Goal: Information Seeking & Learning: Understand process/instructions

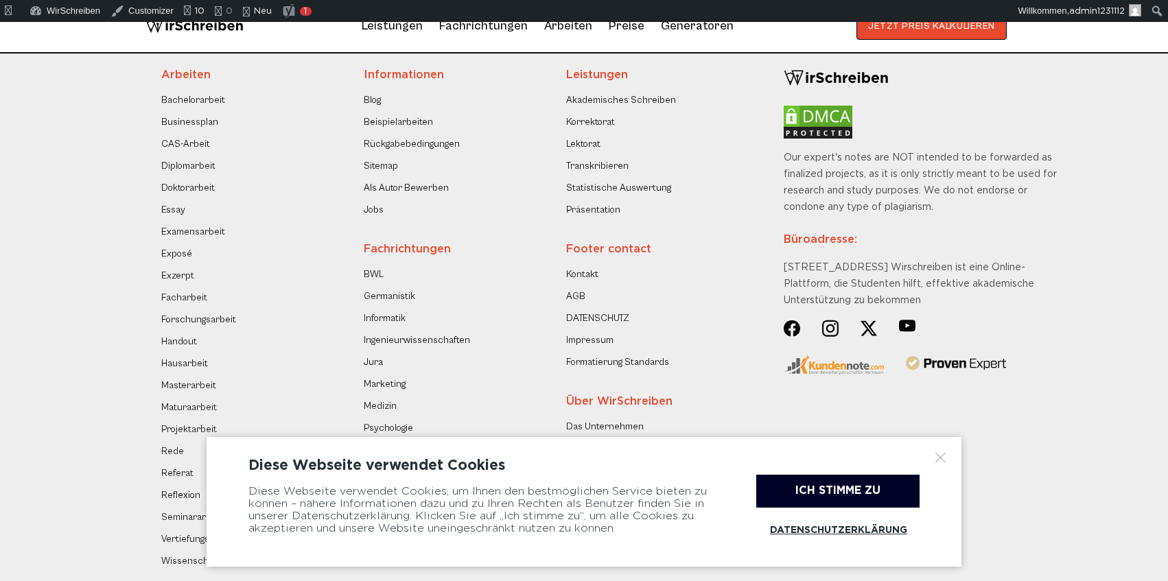
scroll to position [247, 0]
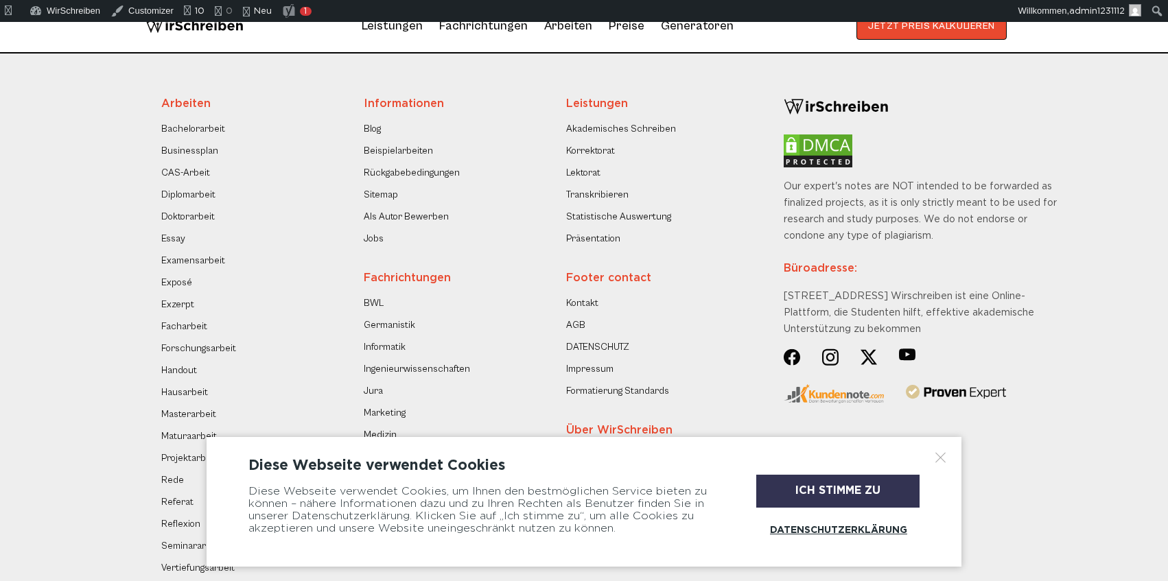
click at [846, 487] on div "Ich stimme zu" at bounding box center [837, 491] width 163 height 33
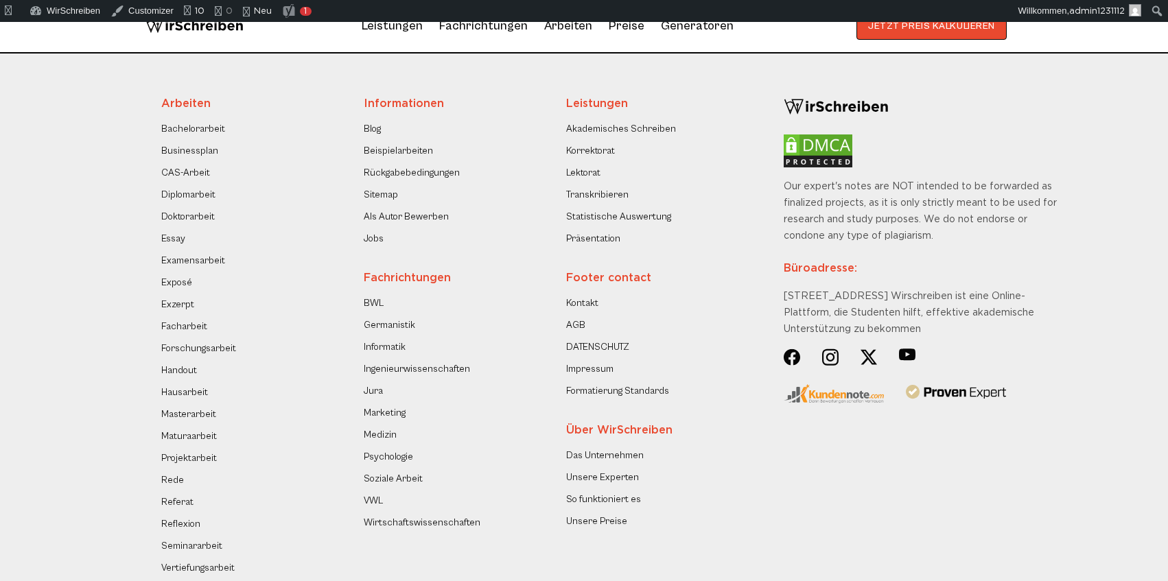
click at [441, 171] on link "Rückgabebedingungen" at bounding box center [412, 173] width 96 height 16
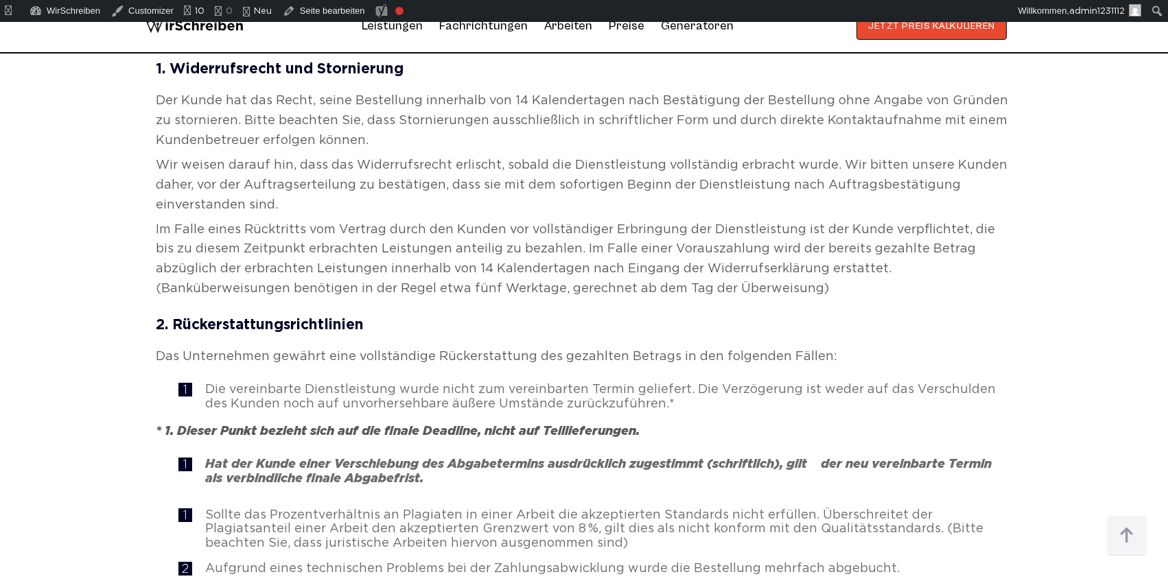
scroll to position [988, 0]
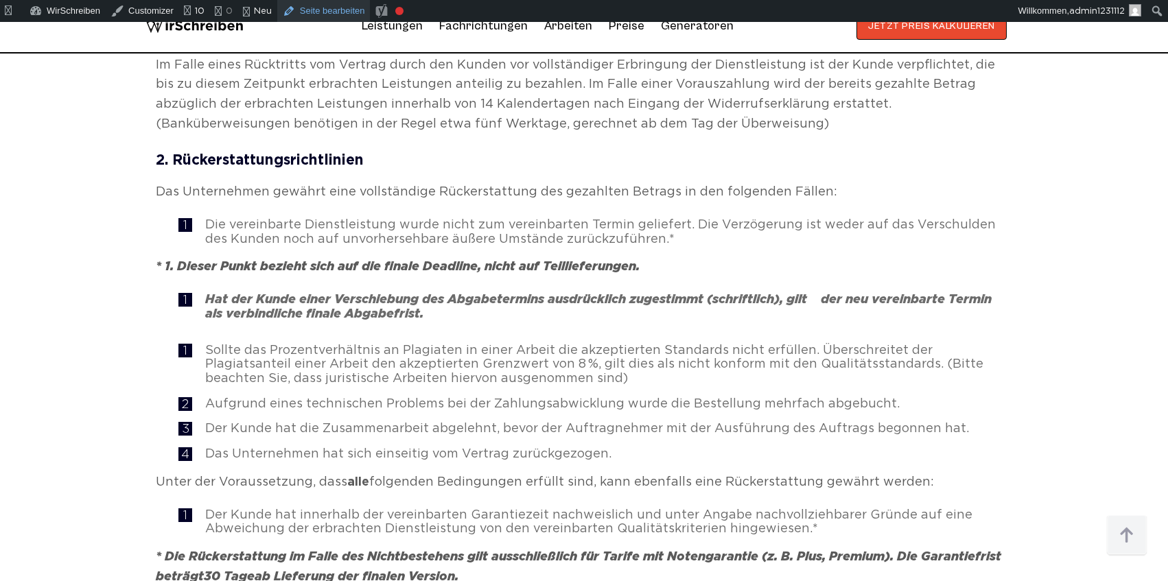
click at [301, 12] on link "Seite bearbeiten" at bounding box center [323, 11] width 93 height 22
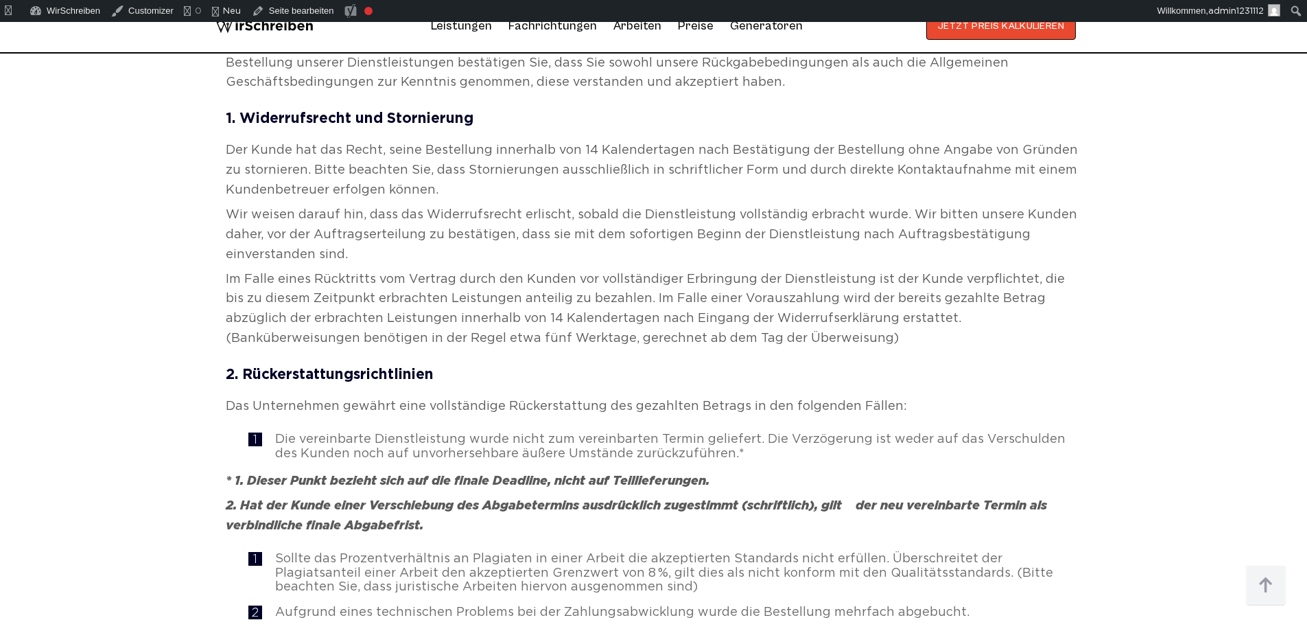
scroll to position [988, 0]
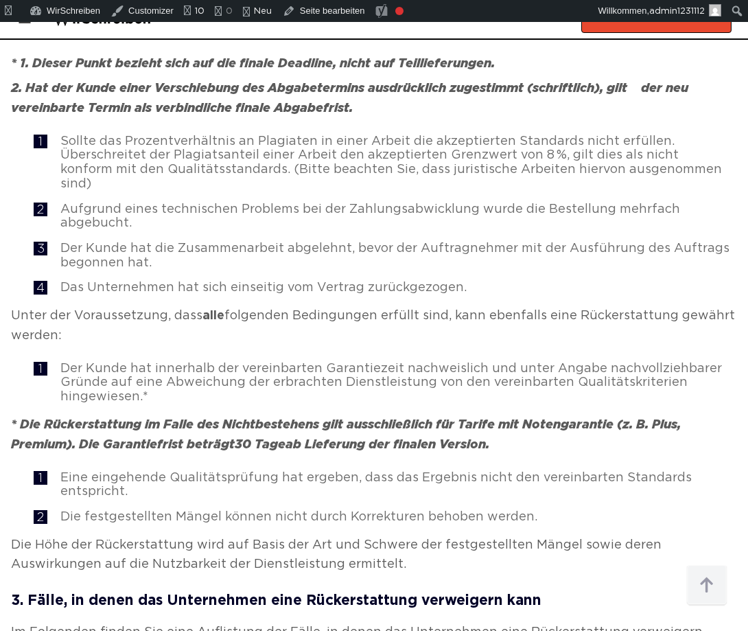
scroll to position [1261, 0]
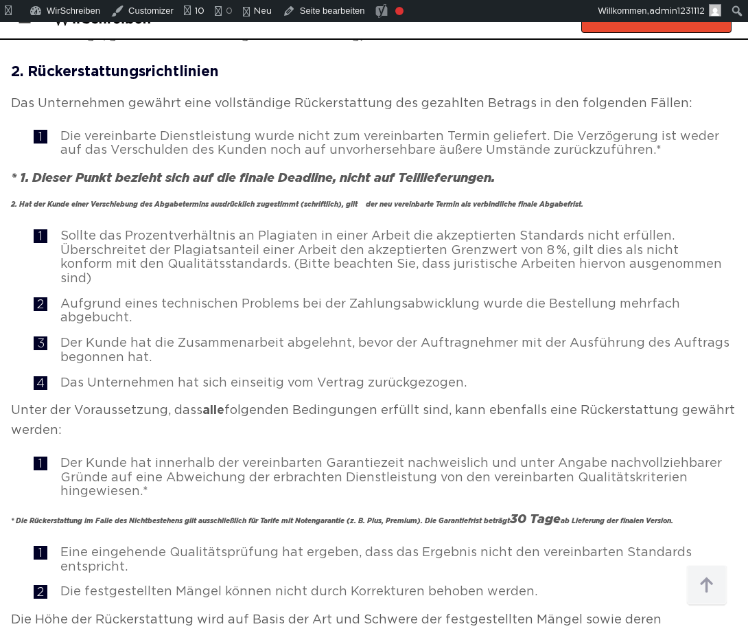
scroll to position [1097, 0]
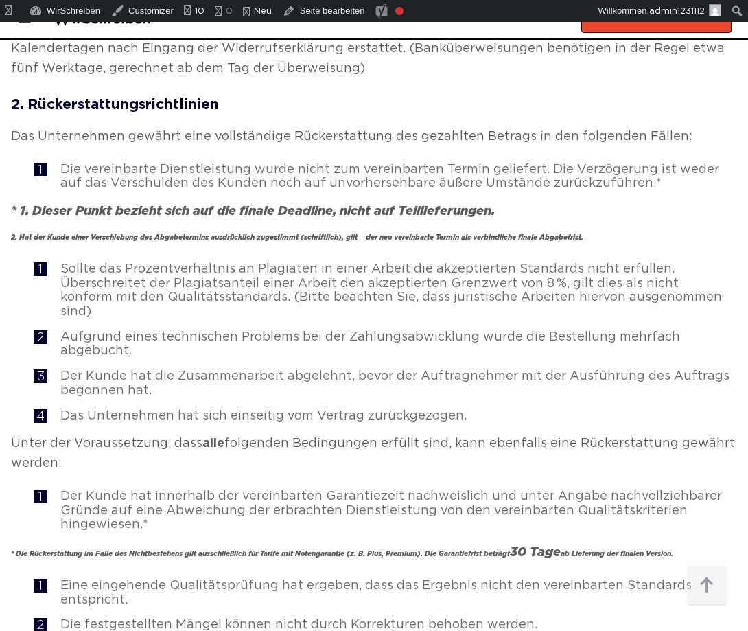
click at [508, 172] on span "Die vereinbarte Dienstleistung wurde nicht zum vereinbarten Termin geliefert. D…" at bounding box center [389, 176] width 659 height 25
